Goal: Transaction & Acquisition: Purchase product/service

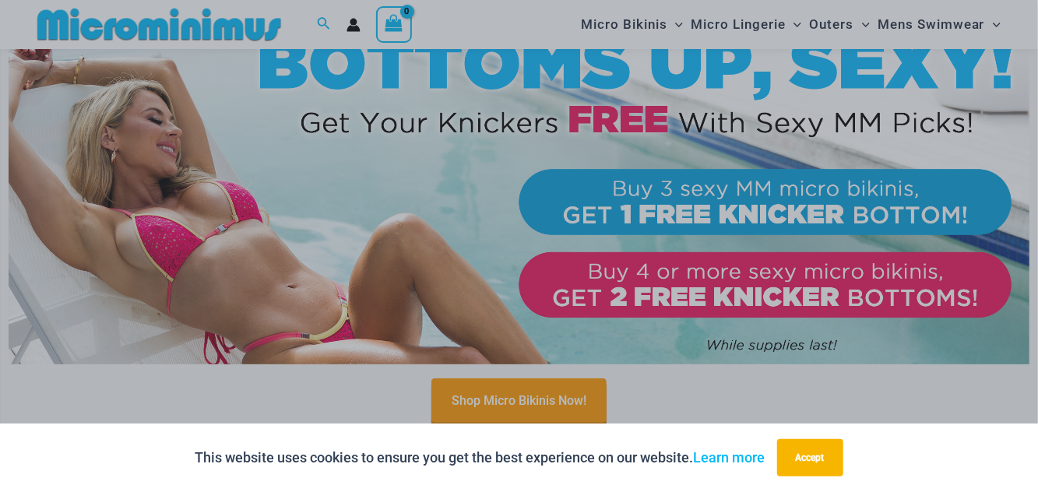
scroll to position [147, 0]
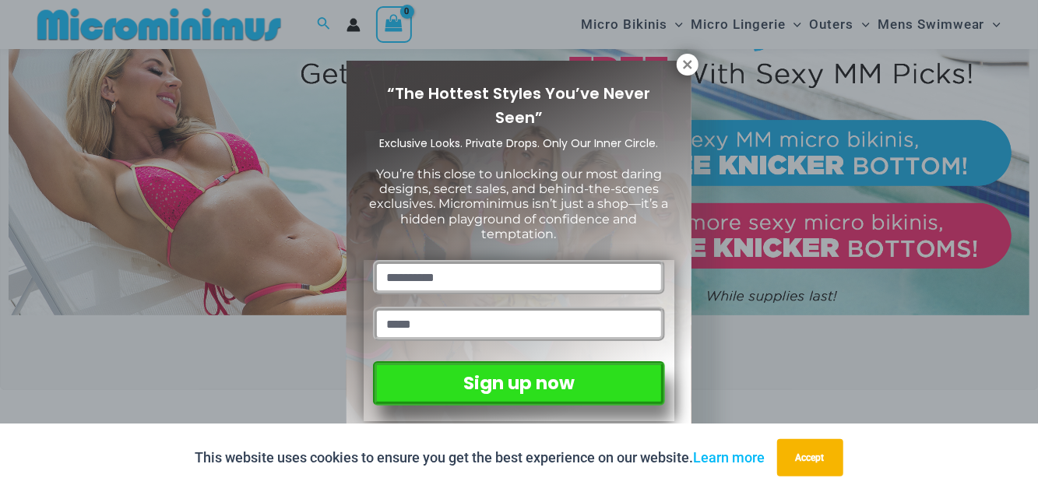
click at [690, 68] on icon at bounding box center [687, 64] width 9 height 9
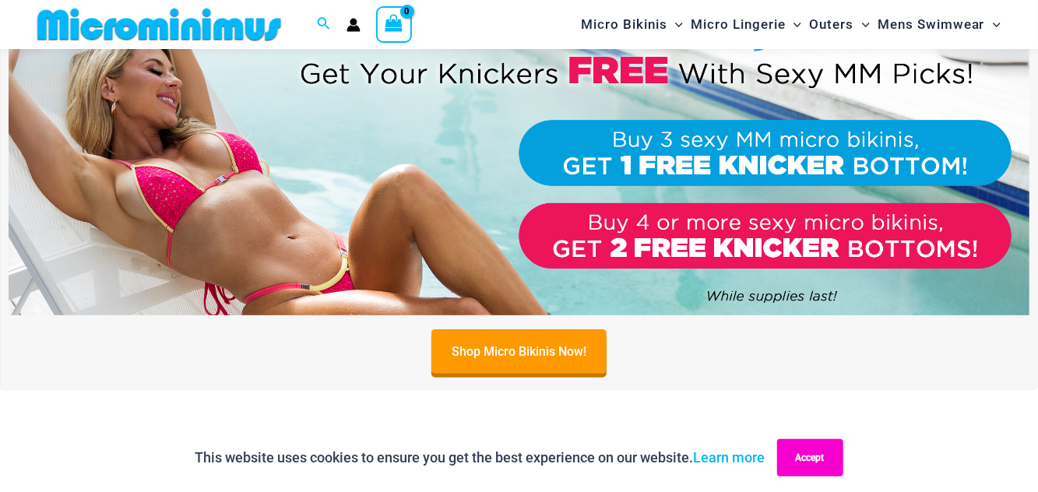
click at [812, 469] on button "Accept" at bounding box center [810, 457] width 66 height 37
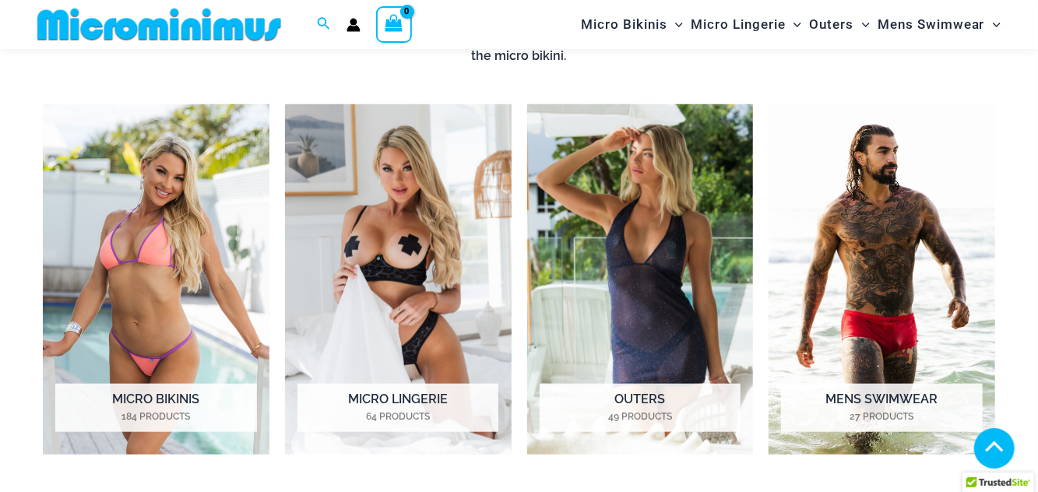
scroll to position [687, 0]
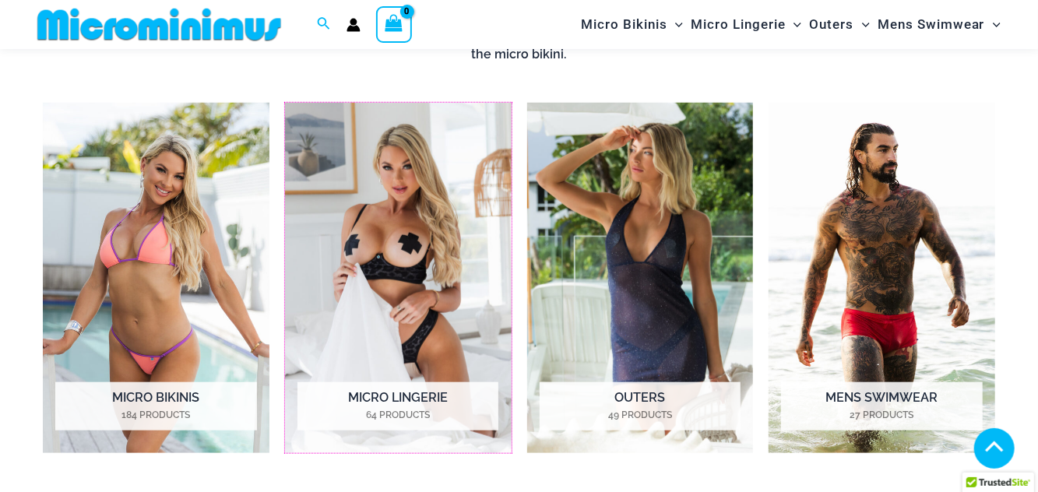
click at [419, 246] on img "Visit product category Micro Lingerie" at bounding box center [398, 278] width 227 height 351
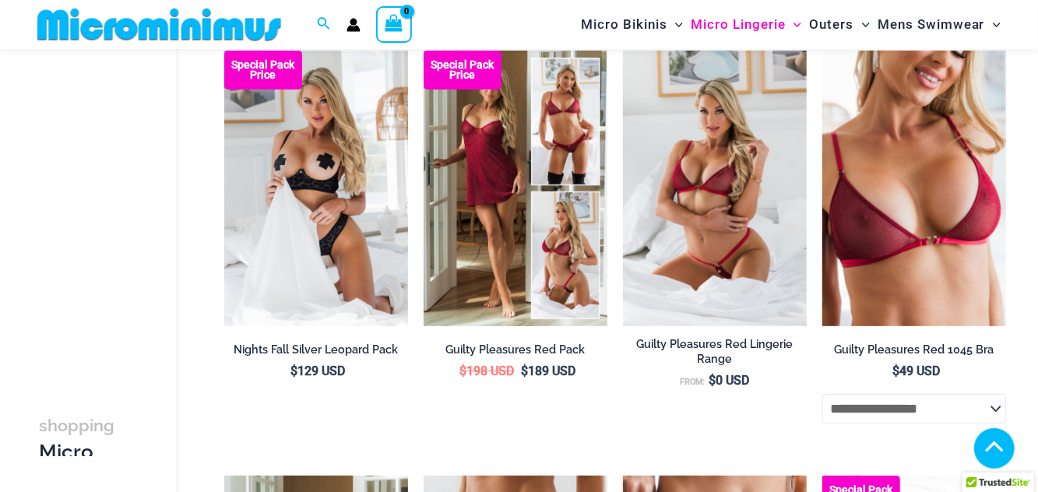
scroll to position [8, 0]
